Goal: Task Accomplishment & Management: Complete application form

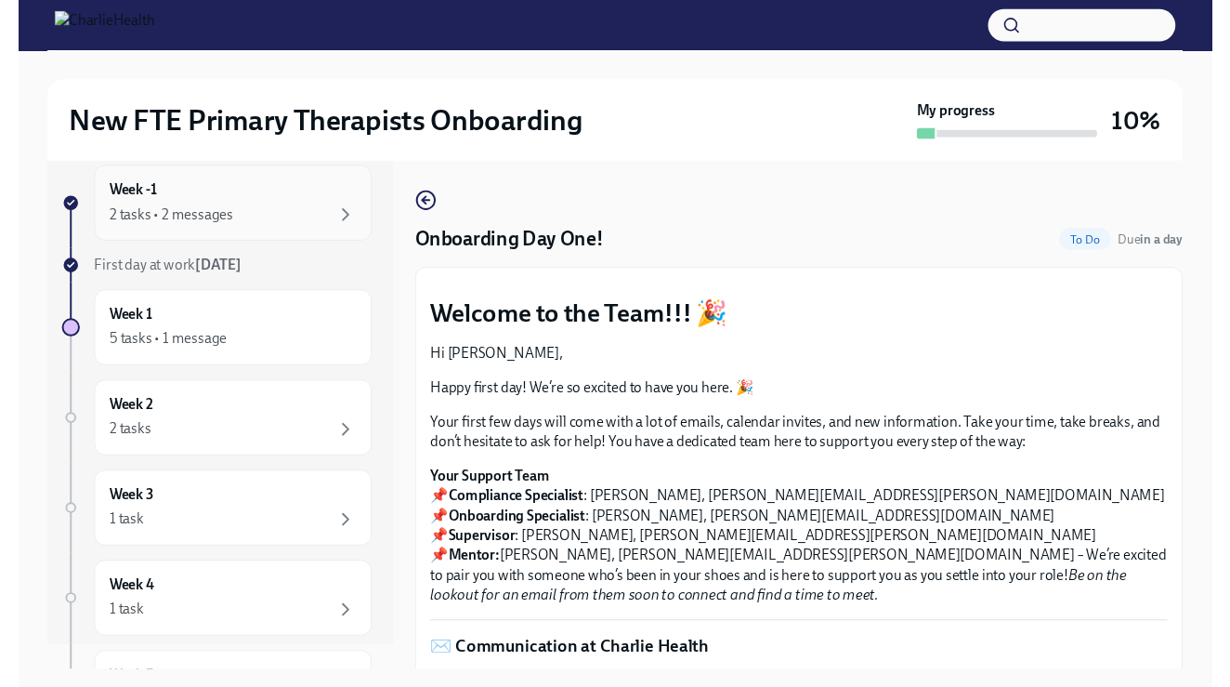
scroll to position [33, 0]
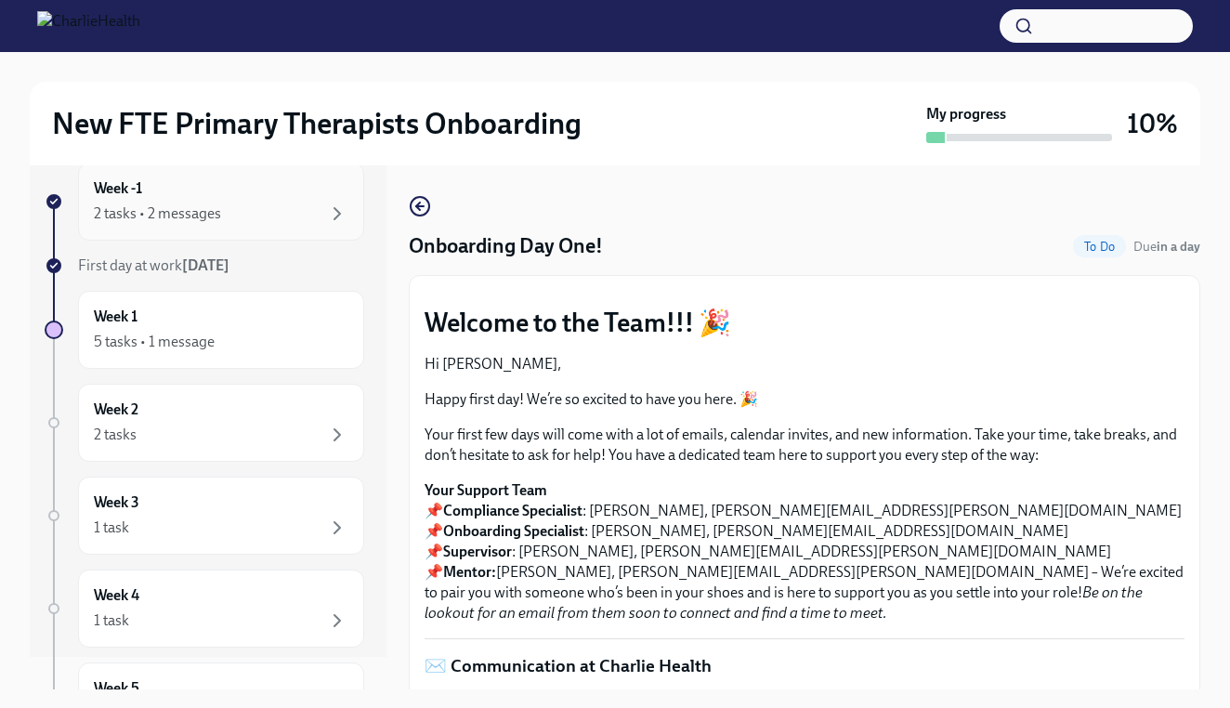
click at [308, 215] on div "2 tasks • 2 messages" at bounding box center [221, 214] width 255 height 22
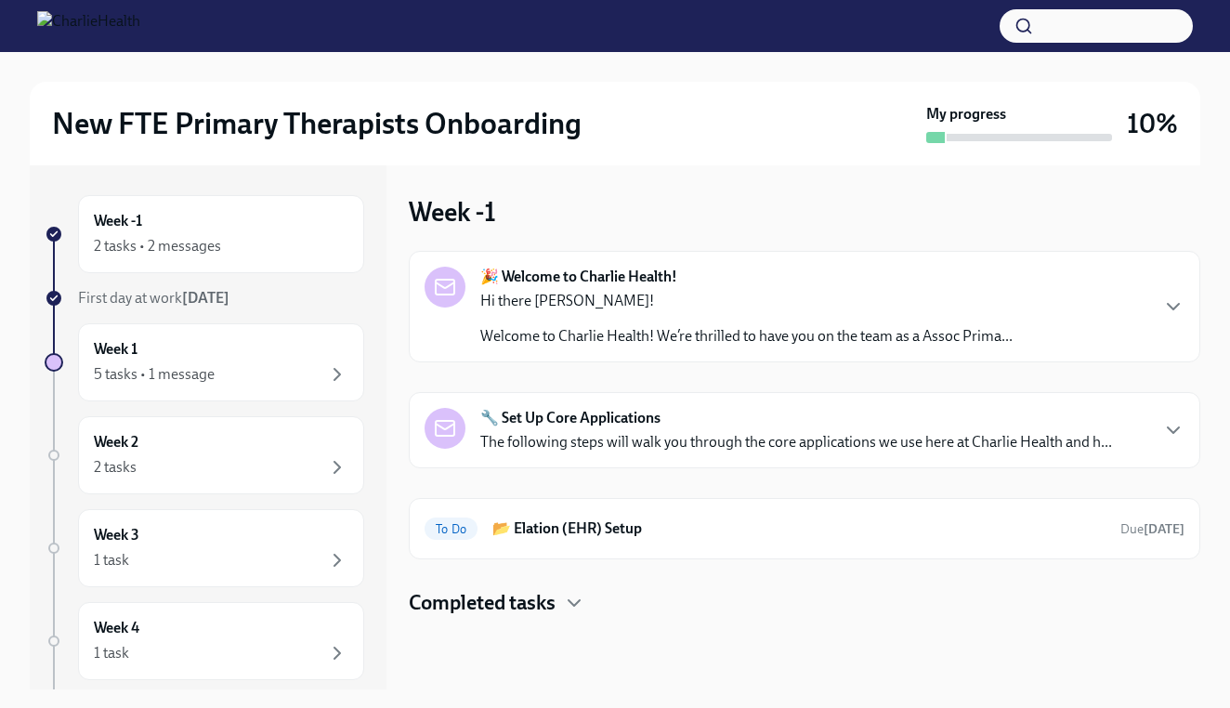
click at [306, 215] on div "Week -1 2 tasks • 2 messages" at bounding box center [221, 234] width 255 height 46
click at [203, 243] on div "2 tasks • 2 messages" at bounding box center [157, 246] width 127 height 20
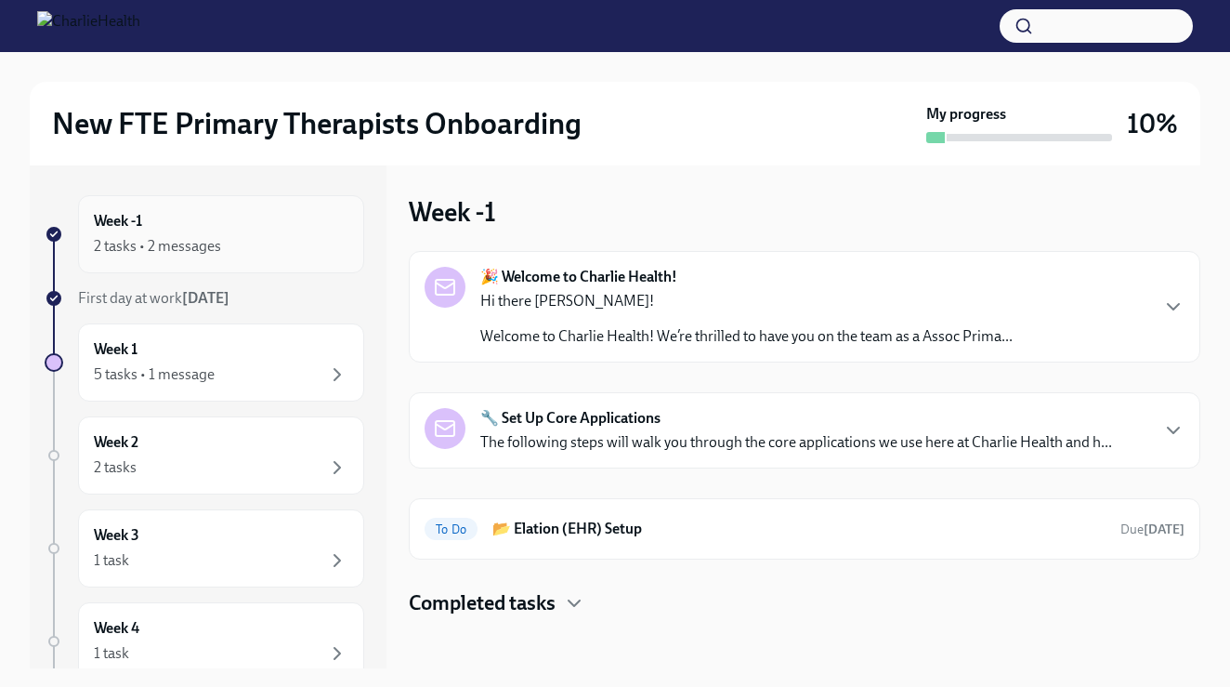
click at [194, 233] on div "Week -1 2 tasks • 2 messages" at bounding box center [221, 234] width 255 height 46
click at [555, 295] on p "Hi there [PERSON_NAME]!" at bounding box center [746, 301] width 532 height 20
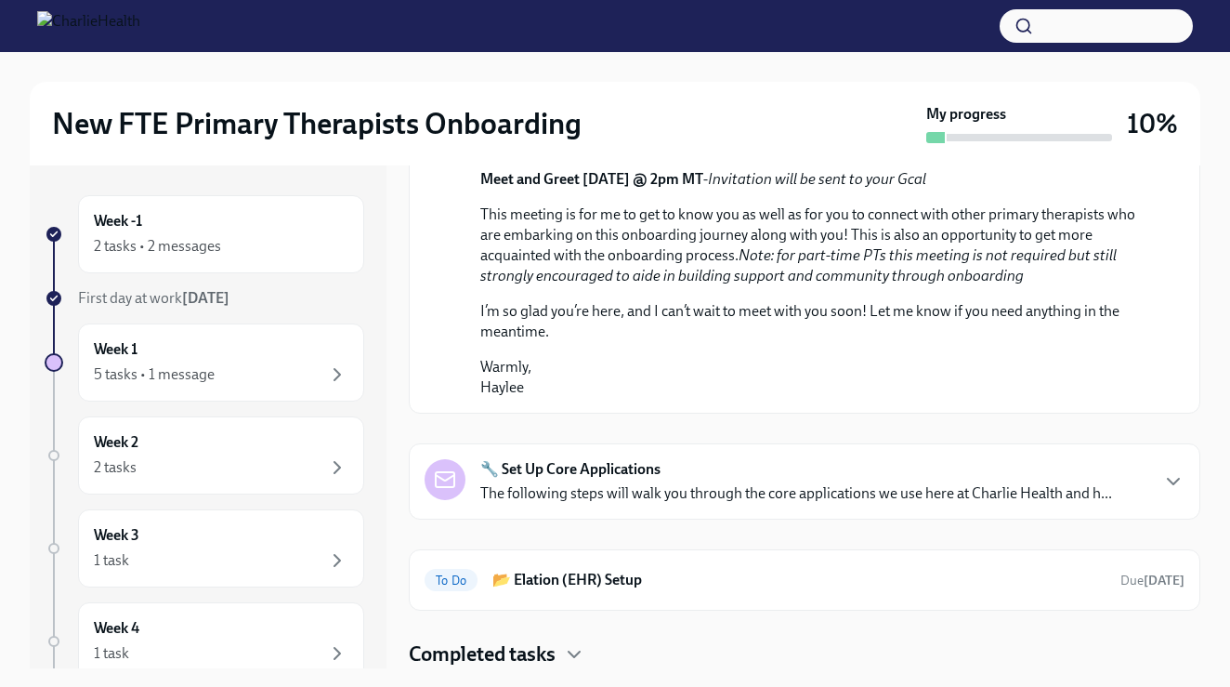
scroll to position [892, 0]
click at [251, 240] on div "2 tasks • 2 messages" at bounding box center [221, 246] width 255 height 22
click at [1165, 474] on icon "button" at bounding box center [1173, 481] width 22 height 22
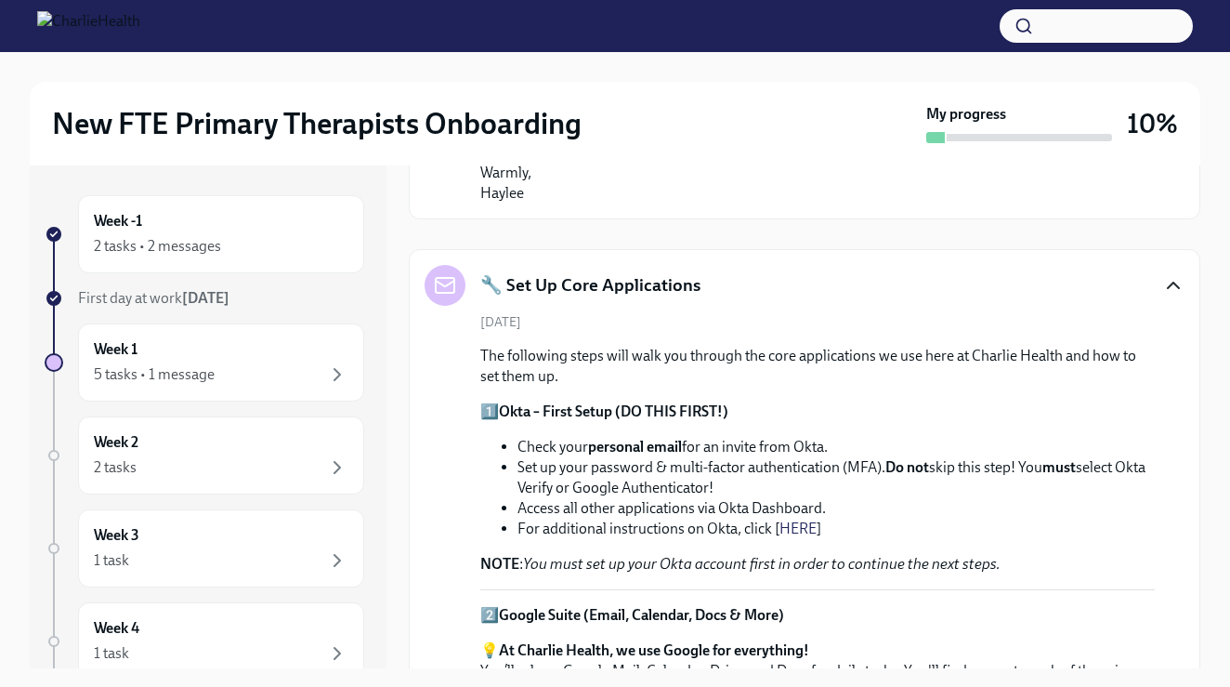
click at [1165, 296] on icon "button" at bounding box center [1173, 285] width 22 height 22
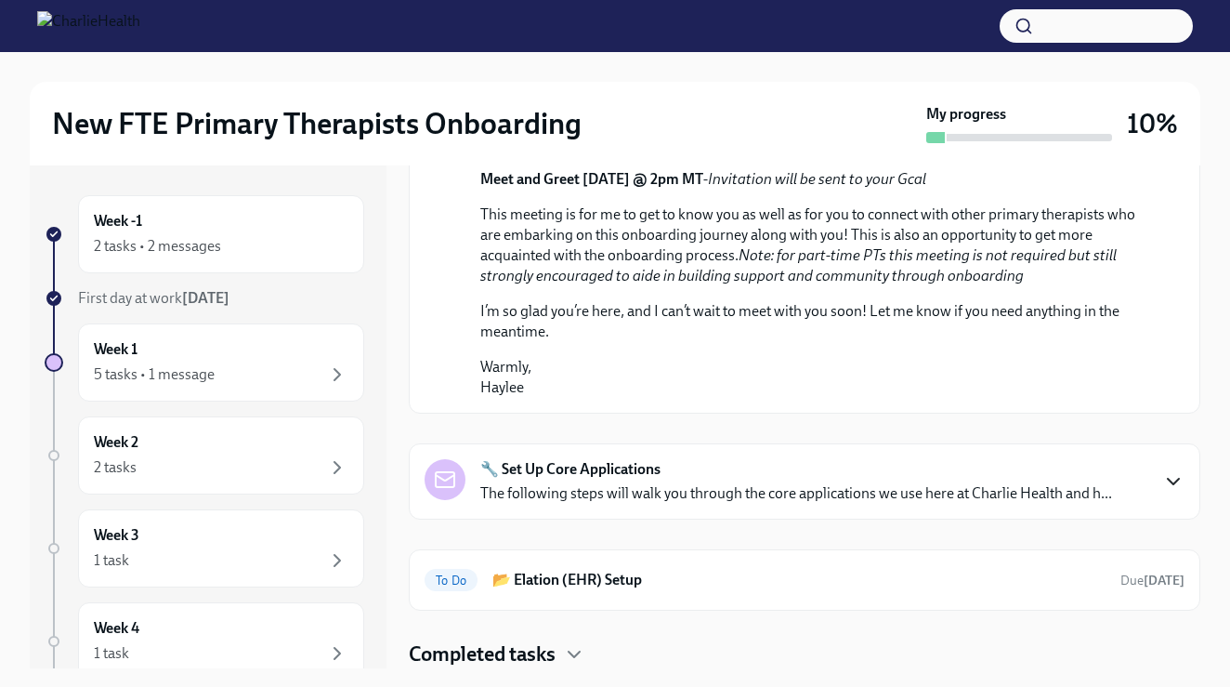
click at [1165, 474] on icon "button" at bounding box center [1173, 481] width 22 height 22
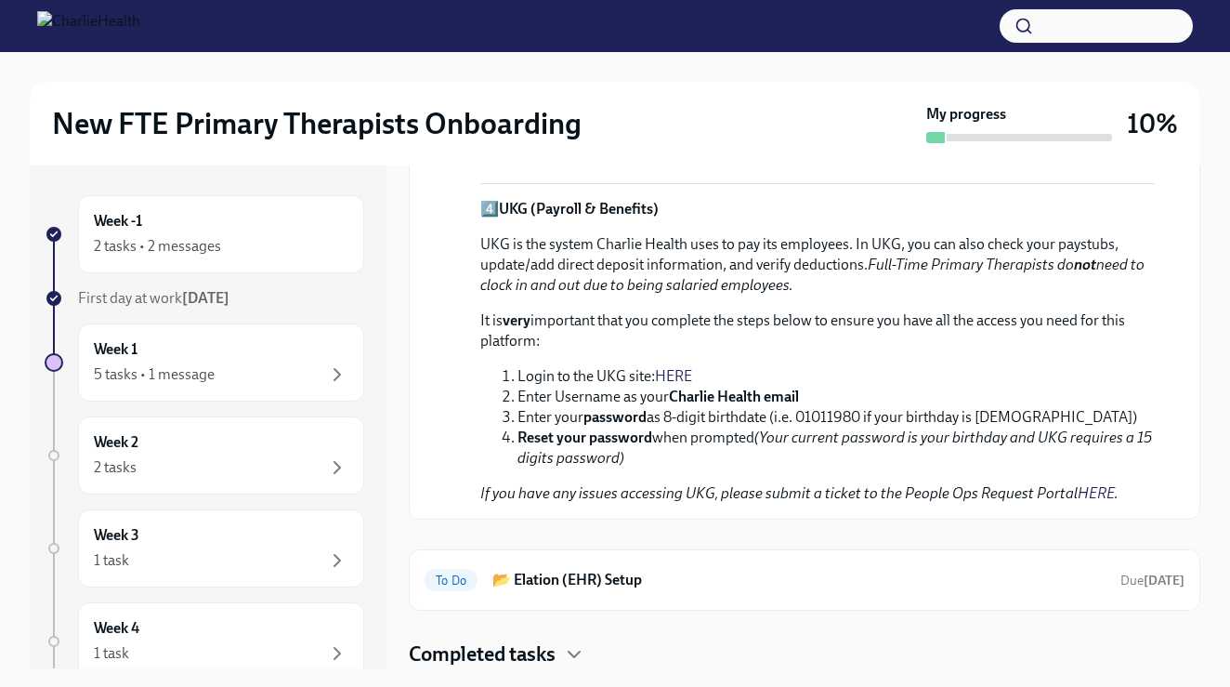
scroll to position [2178, 0]
click at [215, 256] on div "2 tasks • 2 messages" at bounding box center [157, 246] width 127 height 20
click at [123, 295] on span "First day at work [DATE]" at bounding box center [153, 298] width 151 height 18
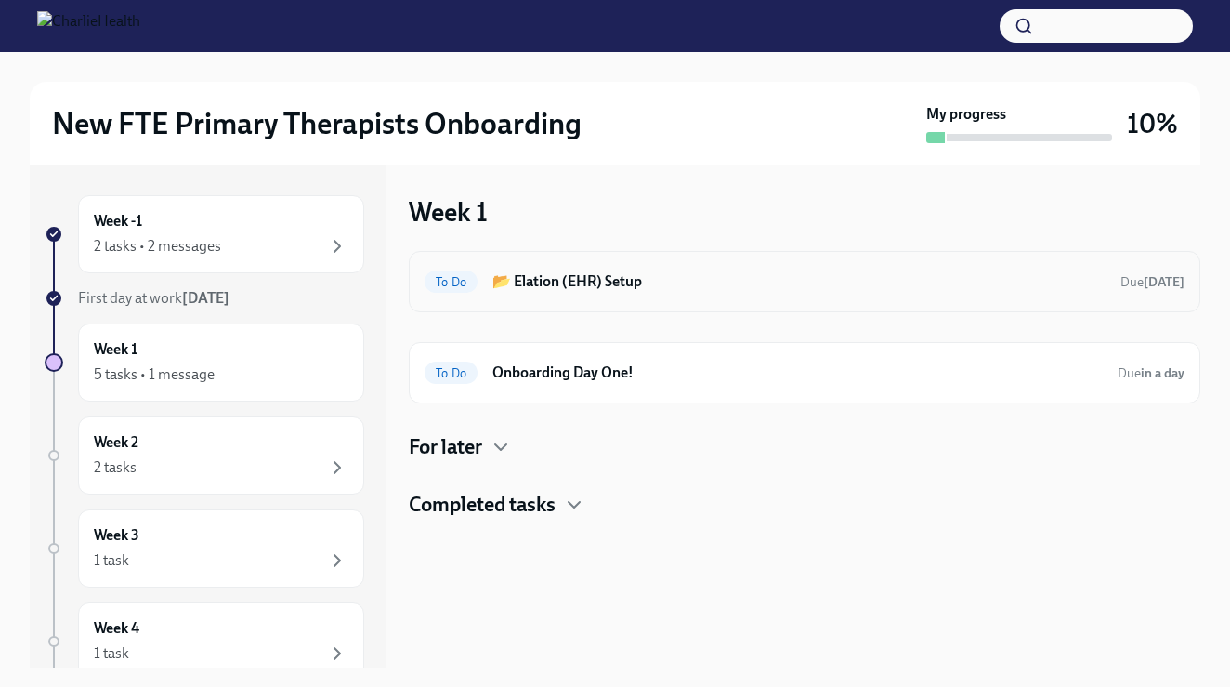
click at [858, 268] on div "To Do 📂 Elation (EHR) Setup Due [DATE]" at bounding box center [805, 282] width 760 height 30
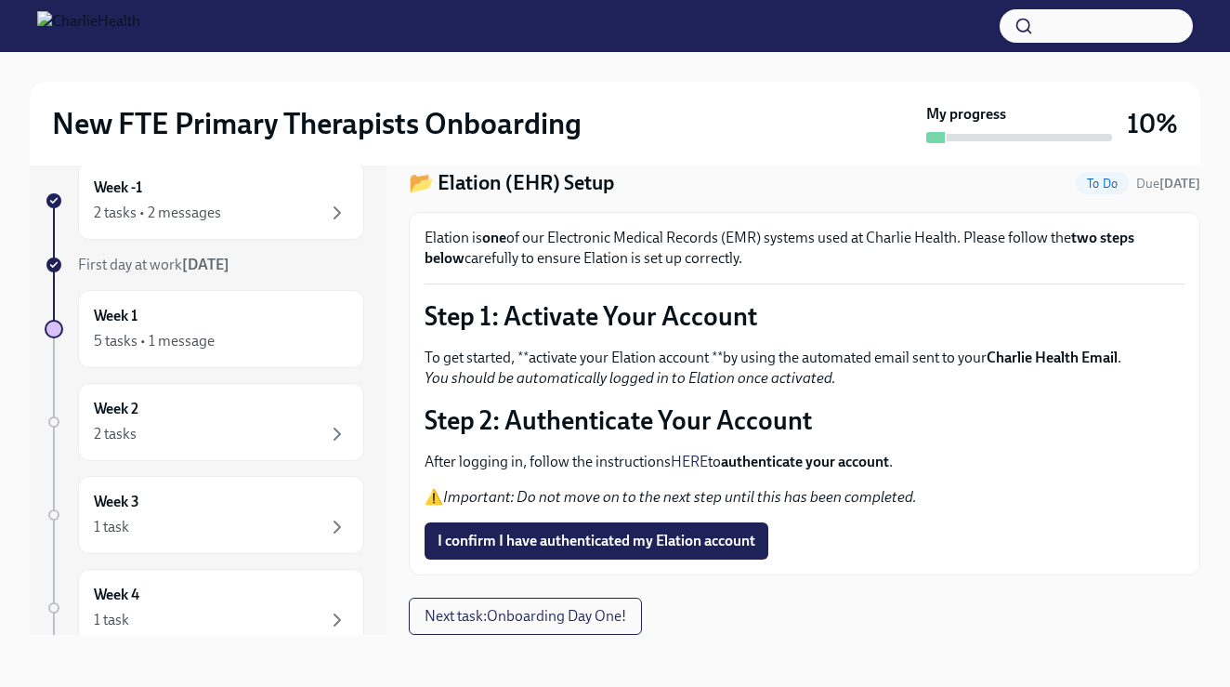
scroll to position [33, 0]
click at [688, 457] on link "HERE" at bounding box center [689, 461] width 37 height 18
click at [334, 203] on icon "button" at bounding box center [337, 213] width 22 height 22
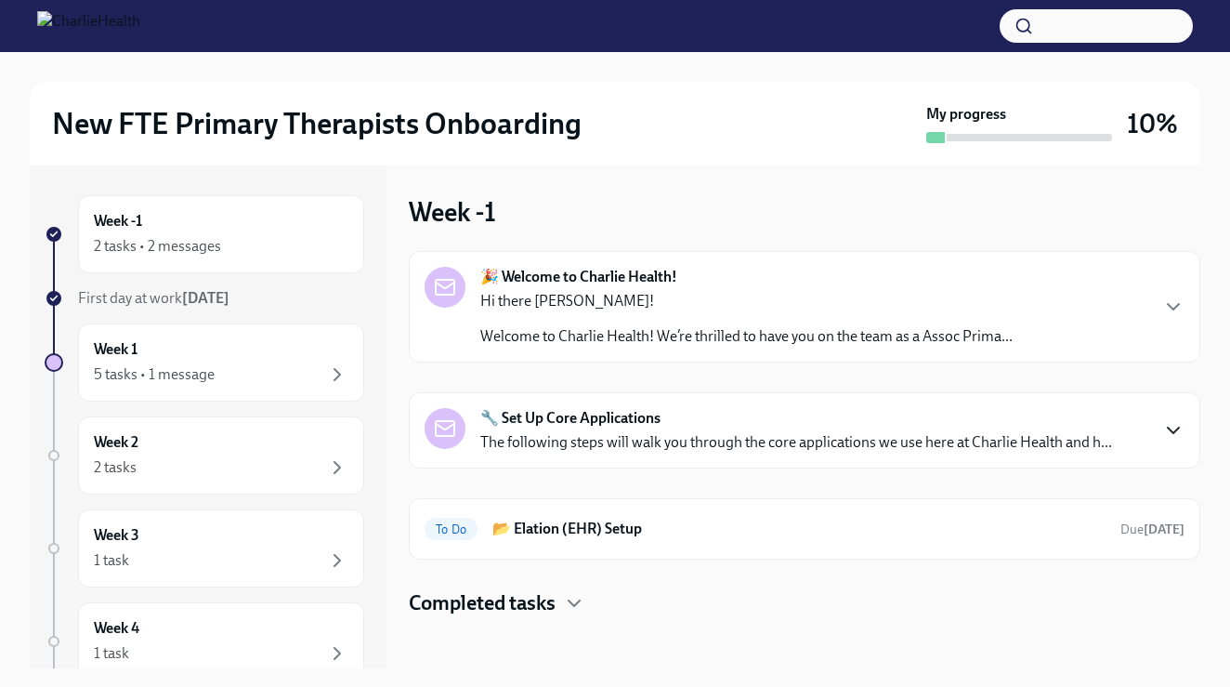
click at [1167, 435] on icon "button" at bounding box center [1173, 430] width 22 height 22
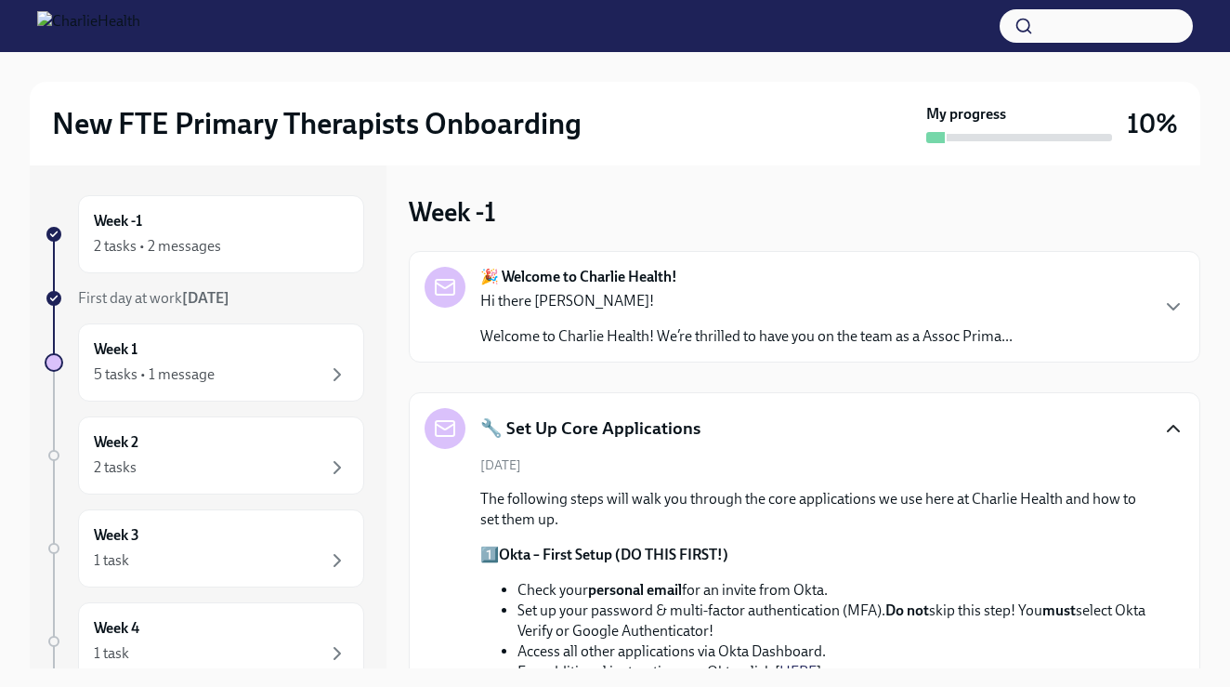
click at [1173, 428] on icon "button" at bounding box center [1173, 428] width 22 height 22
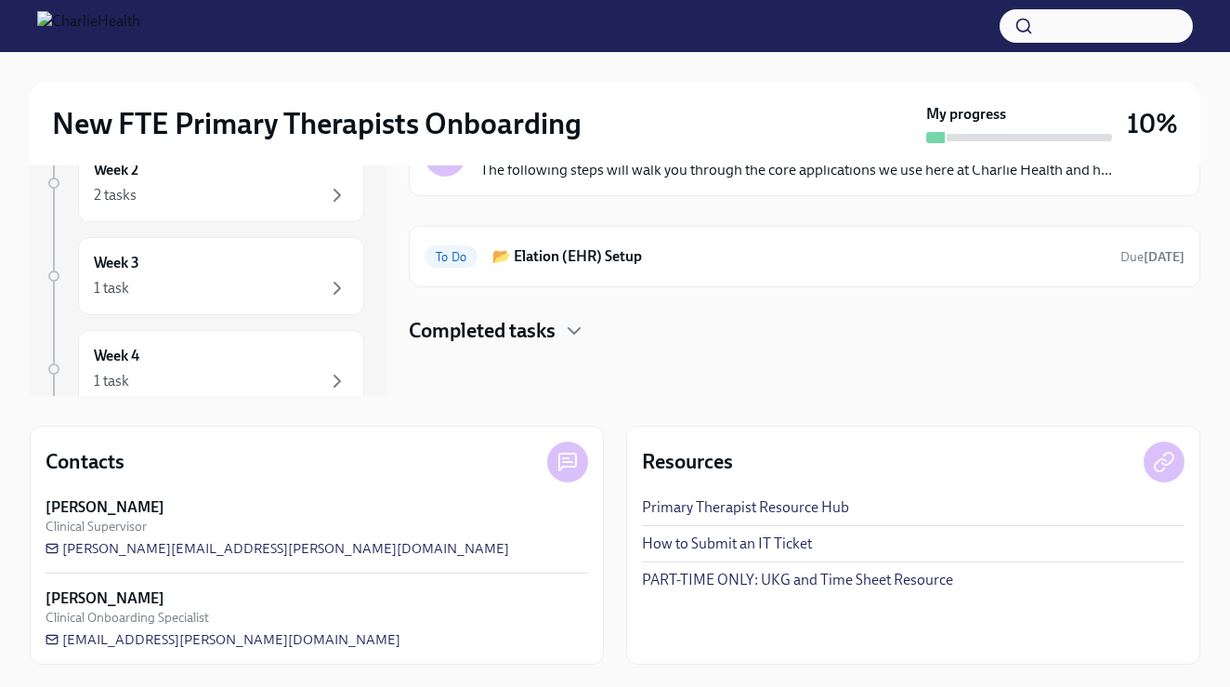
scroll to position [272, 0]
click at [1174, 264] on strong "[DATE]" at bounding box center [1164, 257] width 41 height 16
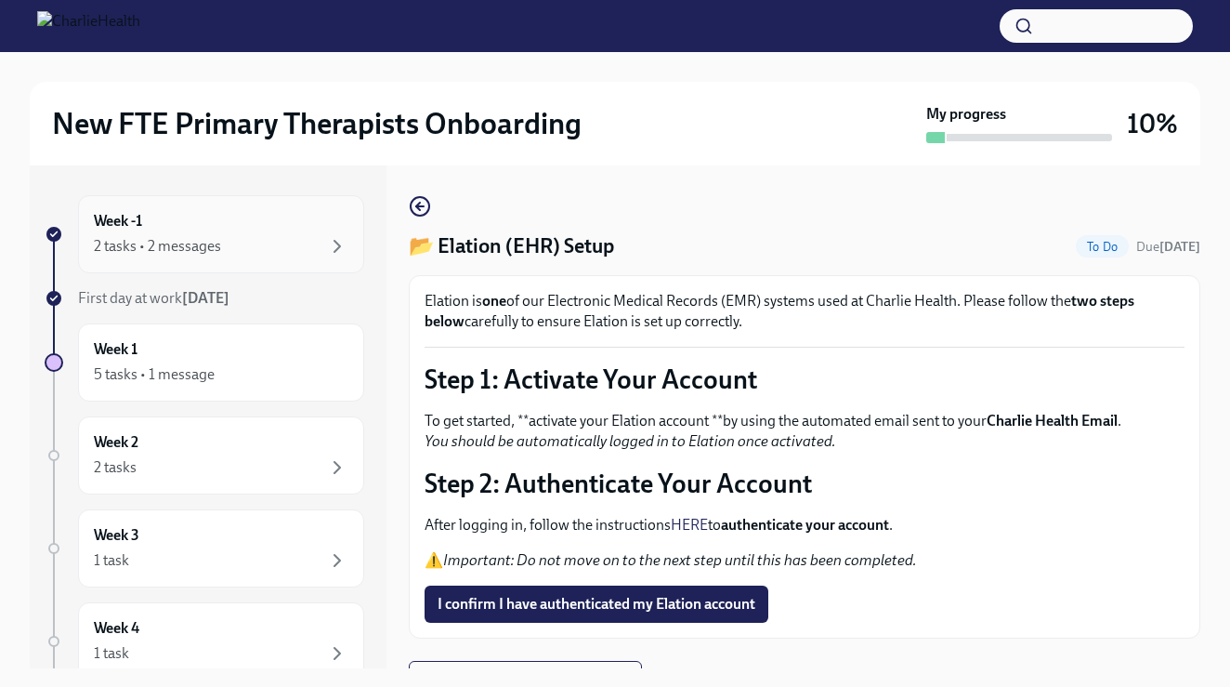
click at [164, 241] on div "2 tasks • 2 messages" at bounding box center [157, 246] width 127 height 20
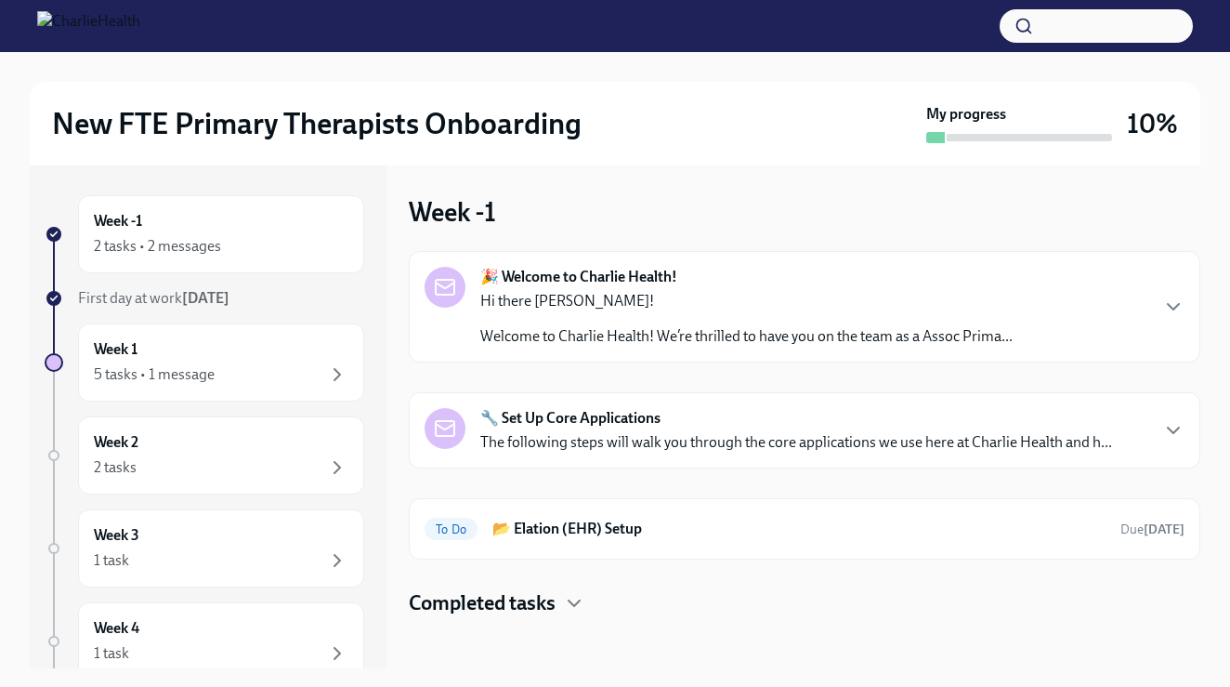
click at [451, 273] on div at bounding box center [445, 287] width 41 height 41
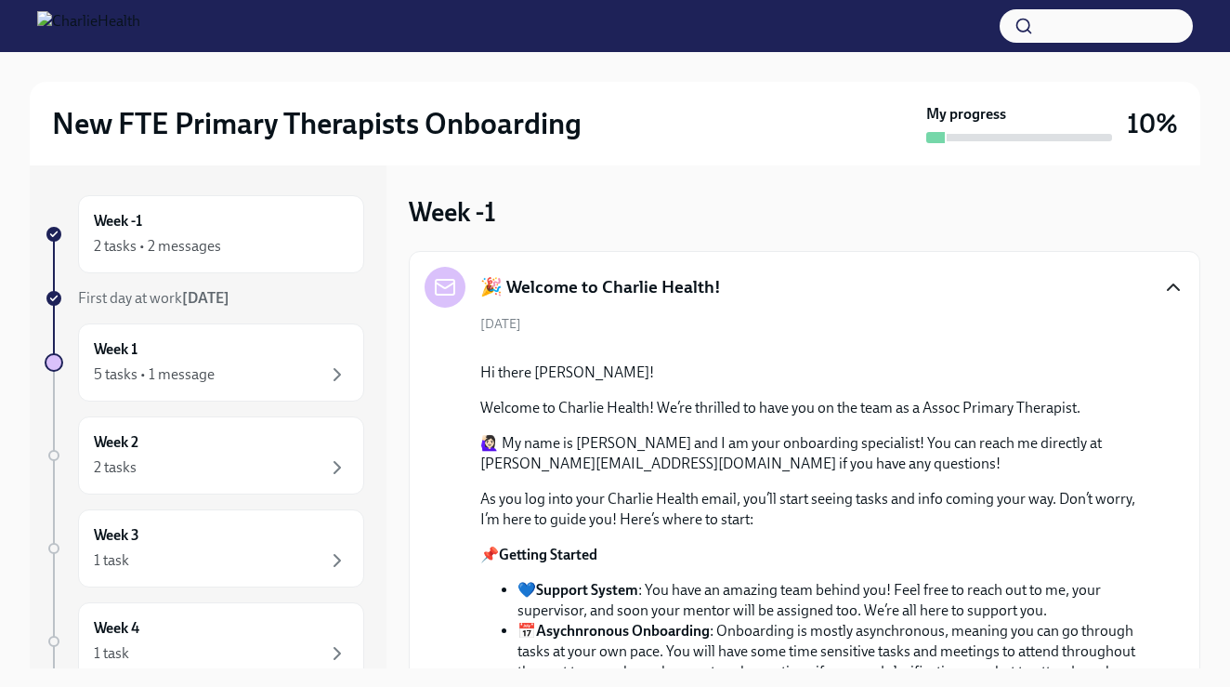
click at [1177, 289] on icon "button" at bounding box center [1173, 287] width 11 height 6
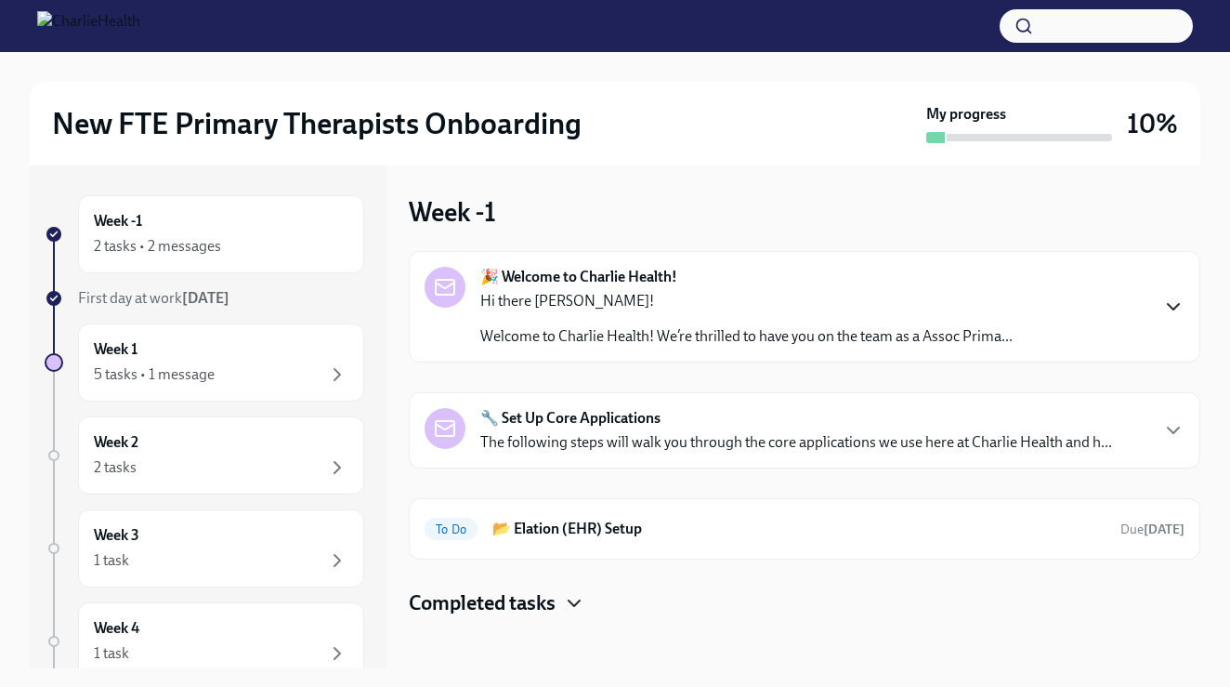
click at [573, 603] on icon "button" at bounding box center [574, 603] width 11 height 6
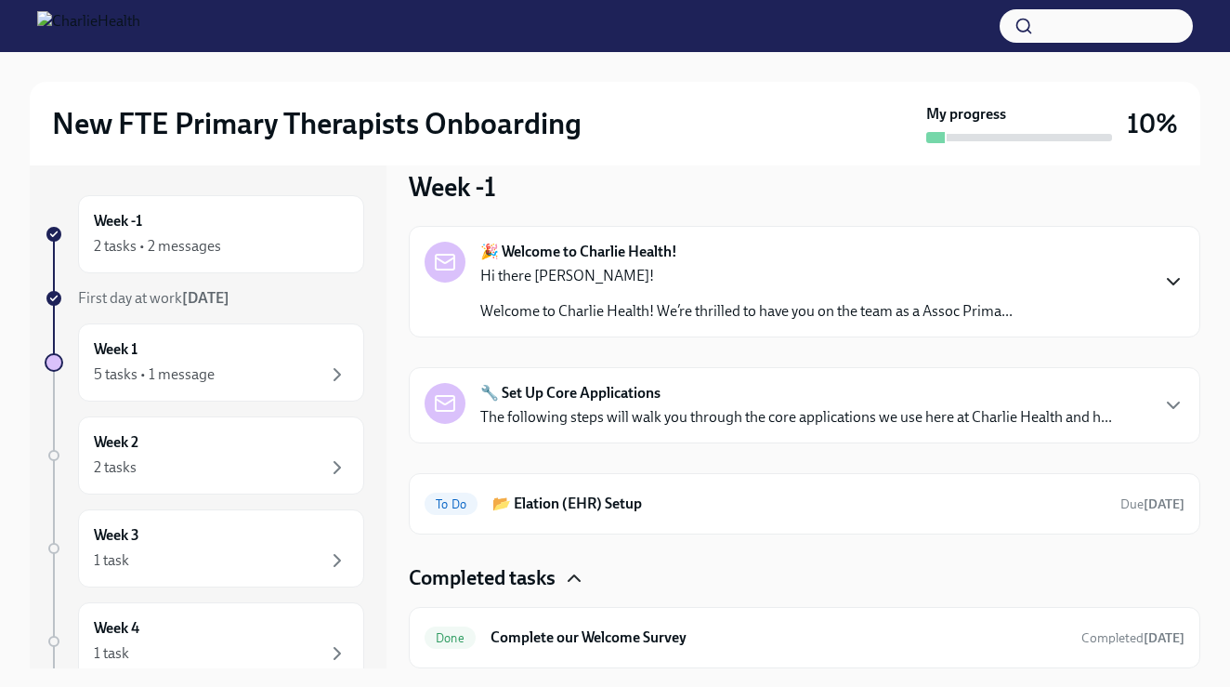
scroll to position [25, 0]
click at [719, 282] on p "Hi there [PERSON_NAME]!" at bounding box center [746, 276] width 532 height 20
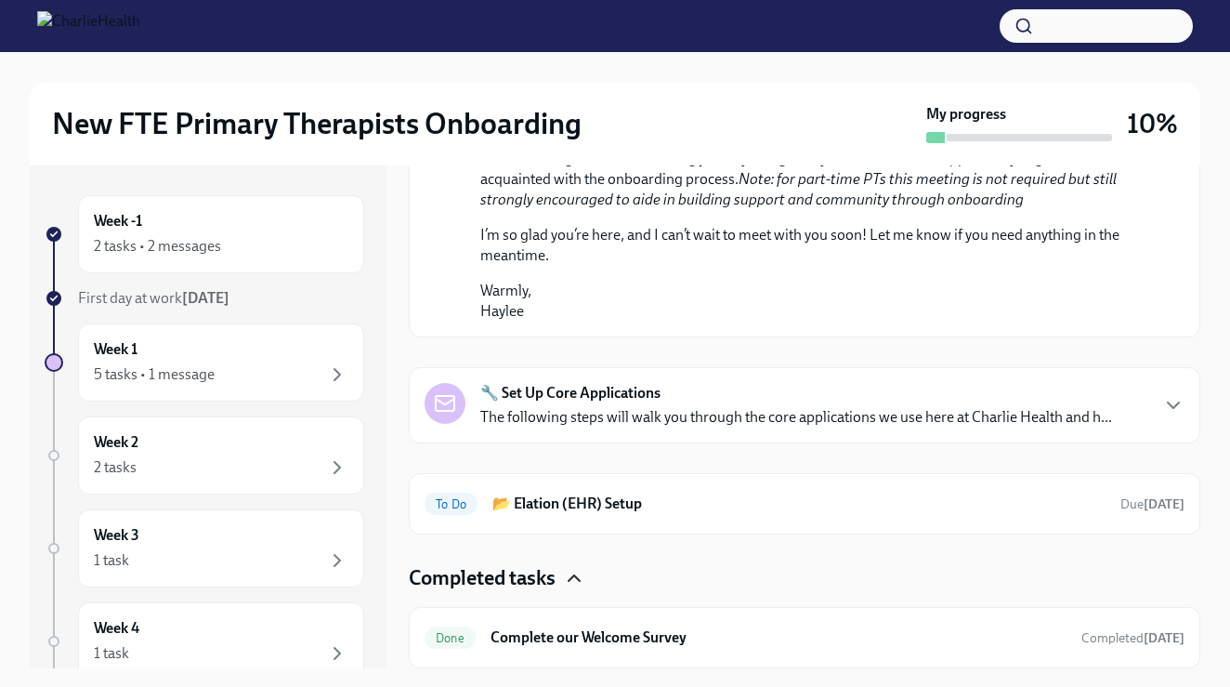
scroll to position [933, 0]
click at [539, 443] on div "🔧 Set Up Core Applications The following steps will walk you through the core a…" at bounding box center [805, 405] width 792 height 76
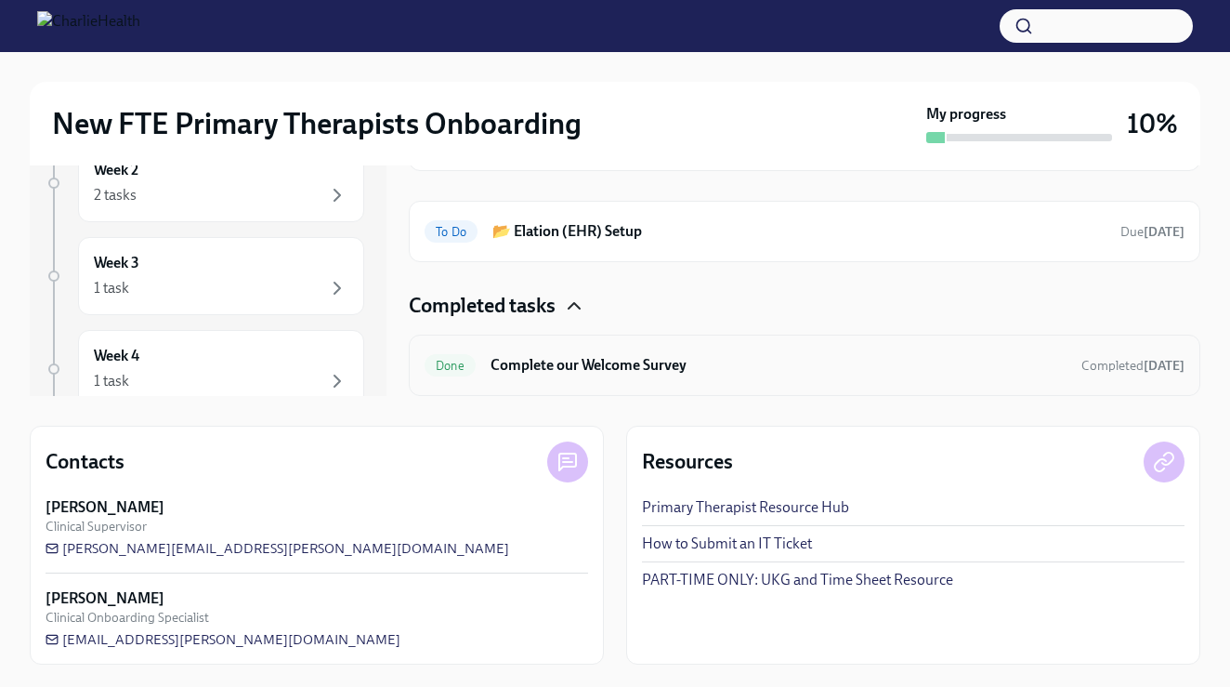
scroll to position [272, 0]
click at [666, 233] on h6 "📂 Elation (EHR) Setup" at bounding box center [798, 231] width 613 height 20
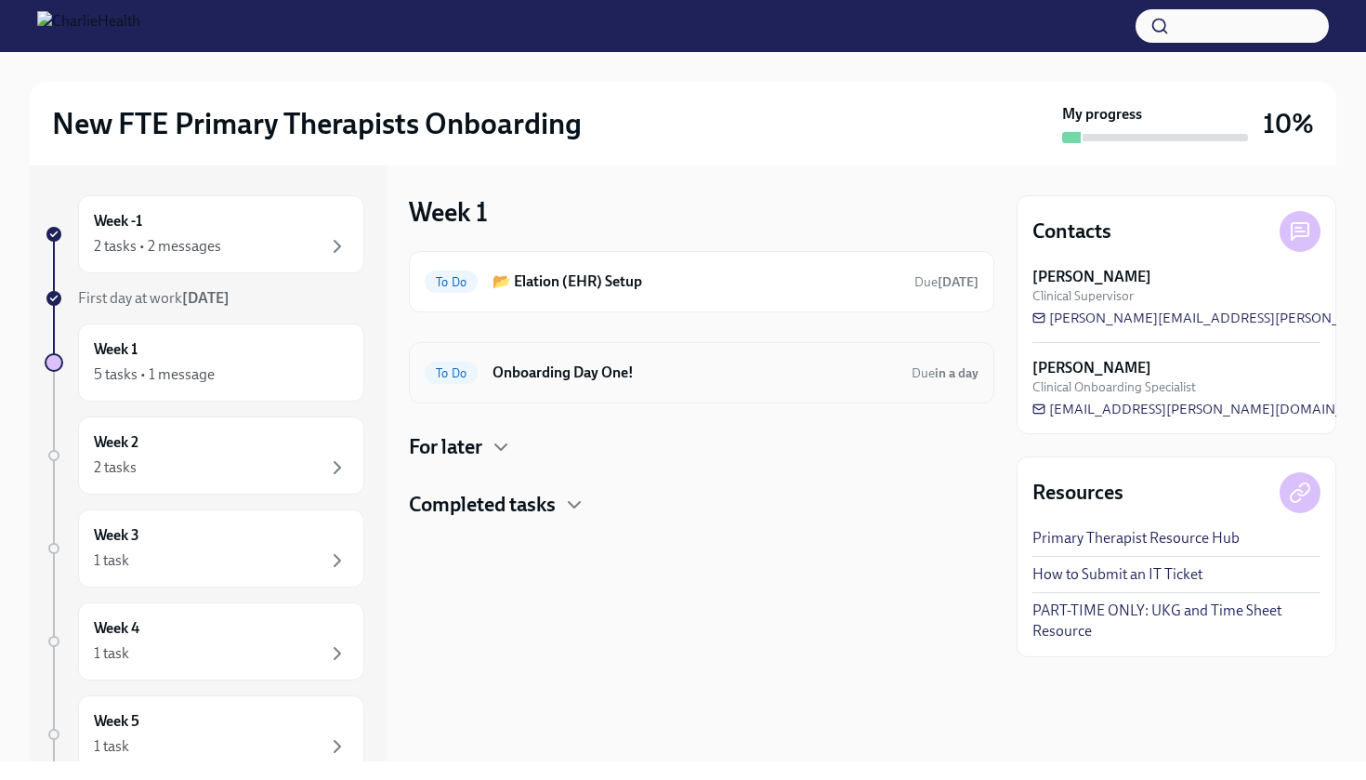
click at [555, 370] on h6 "Onboarding Day One!" at bounding box center [694, 372] width 404 height 20
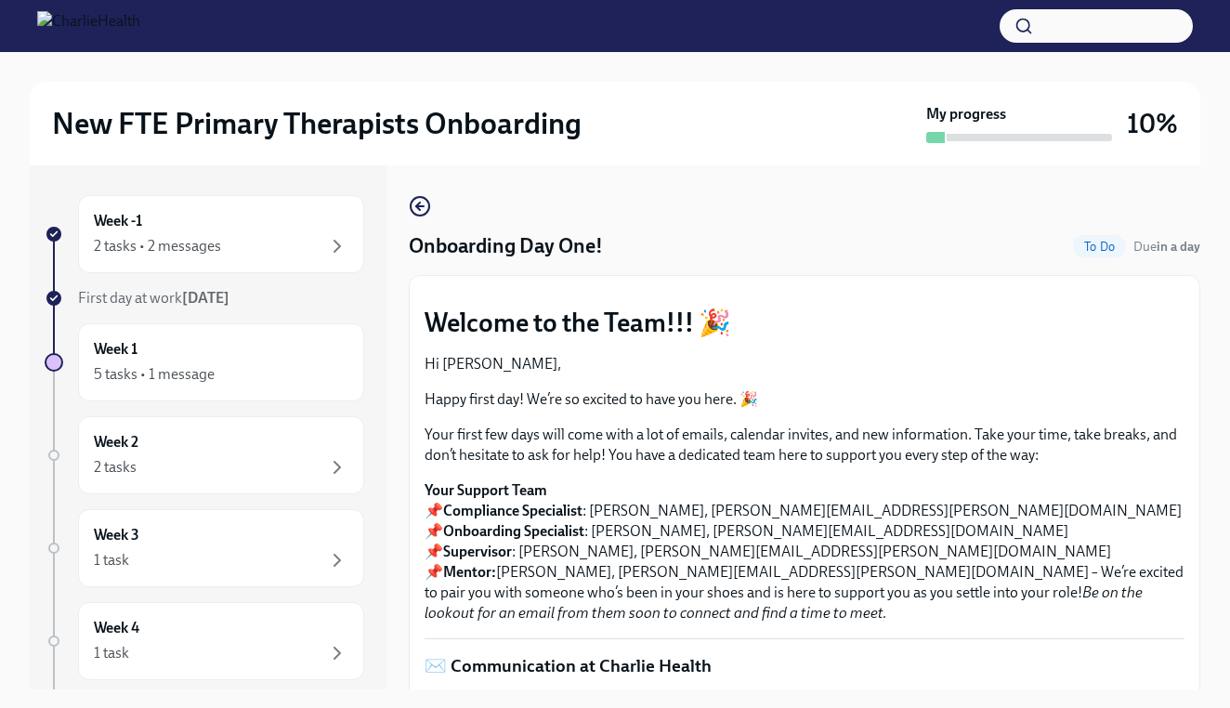
click at [599, 0] on div at bounding box center [615, 26] width 1230 height 52
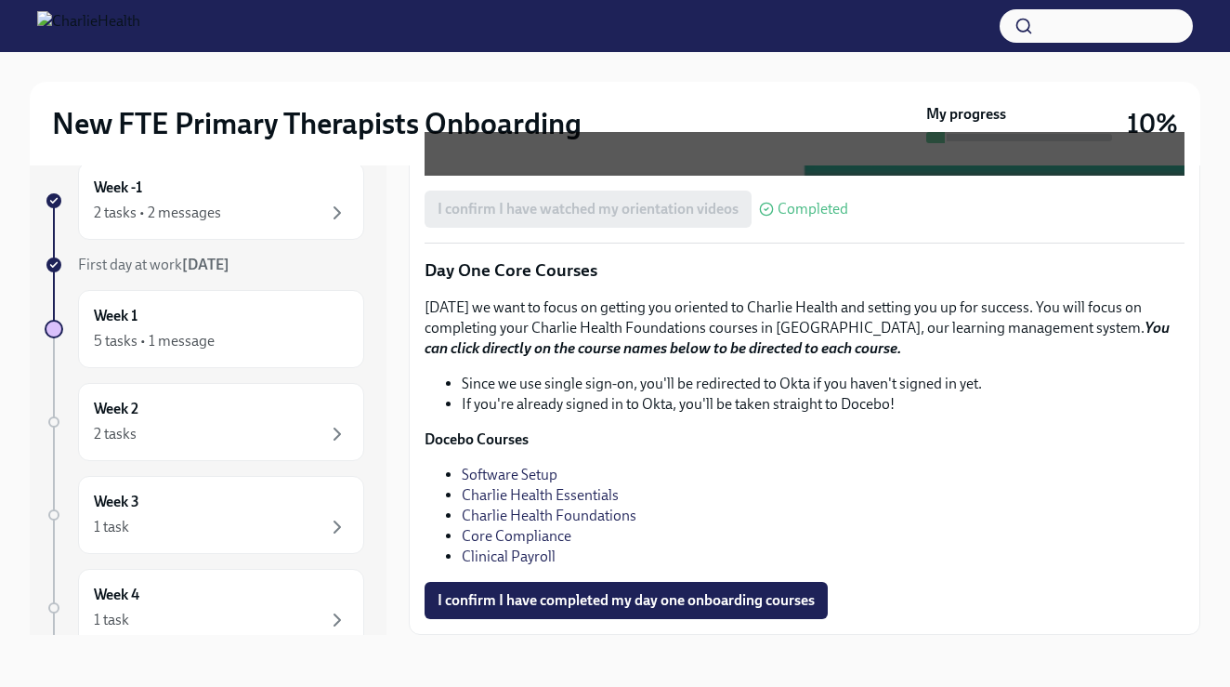
scroll to position [33, 0]
click at [529, 478] on link "Software Setup" at bounding box center [510, 474] width 96 height 18
click at [501, 492] on link "Charlie Health Essentials" at bounding box center [540, 495] width 157 height 18
click at [452, 2] on div at bounding box center [615, 26] width 1230 height 52
